Goal: Task Accomplishment & Management: Manage account settings

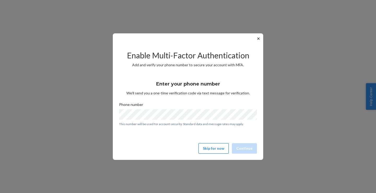
click at [218, 152] on button "Skip for now" at bounding box center [214, 148] width 30 height 10
click at [210, 148] on button "Skip for now" at bounding box center [214, 148] width 30 height 10
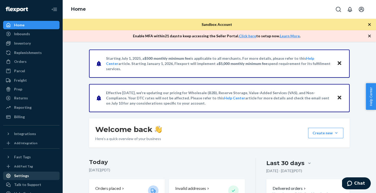
click at [24, 175] on div "Settings" at bounding box center [21, 176] width 15 height 5
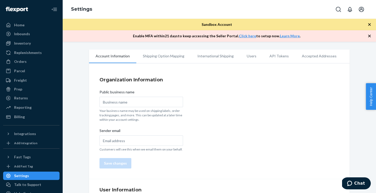
click at [272, 55] on li "API Tokens" at bounding box center [279, 56] width 32 height 13
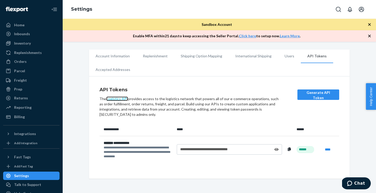
click at [119, 99] on link "Logistics API" at bounding box center [117, 99] width 22 height 4
click at [28, 35] on div "Inbounds" at bounding box center [22, 33] width 16 height 5
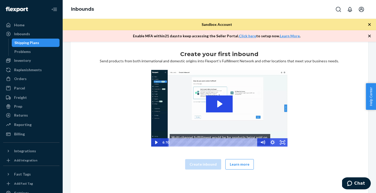
scroll to position [24, 0]
